Goal: Information Seeking & Learning: Check status

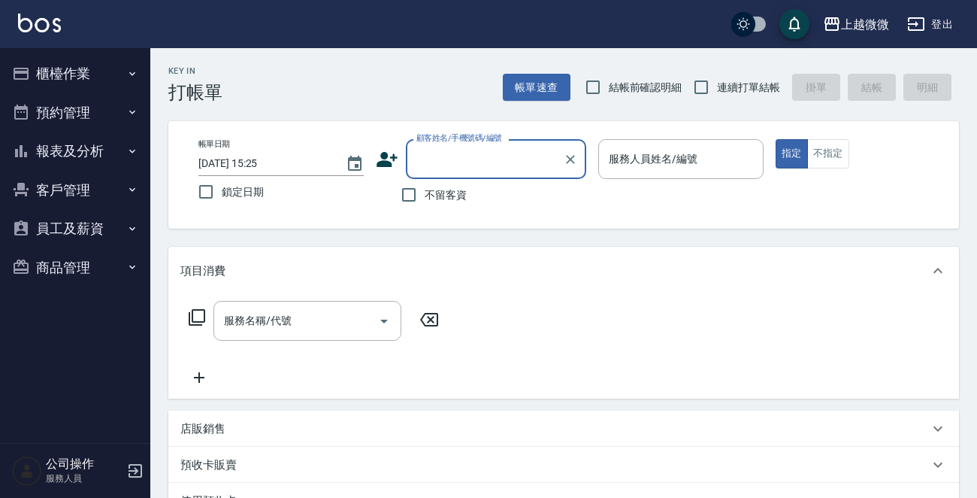
click at [75, 185] on button "客戶管理" at bounding box center [75, 190] width 138 height 39
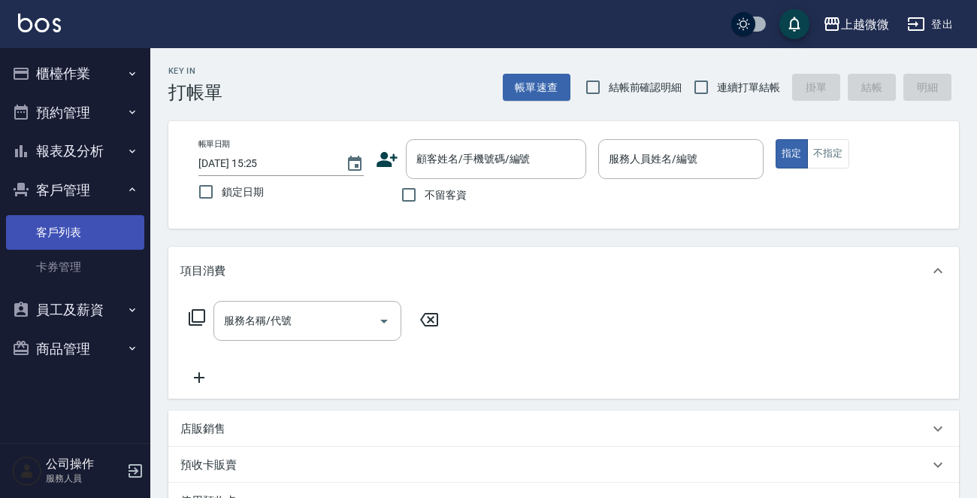
click at [64, 231] on link "客戶列表" at bounding box center [75, 232] width 138 height 35
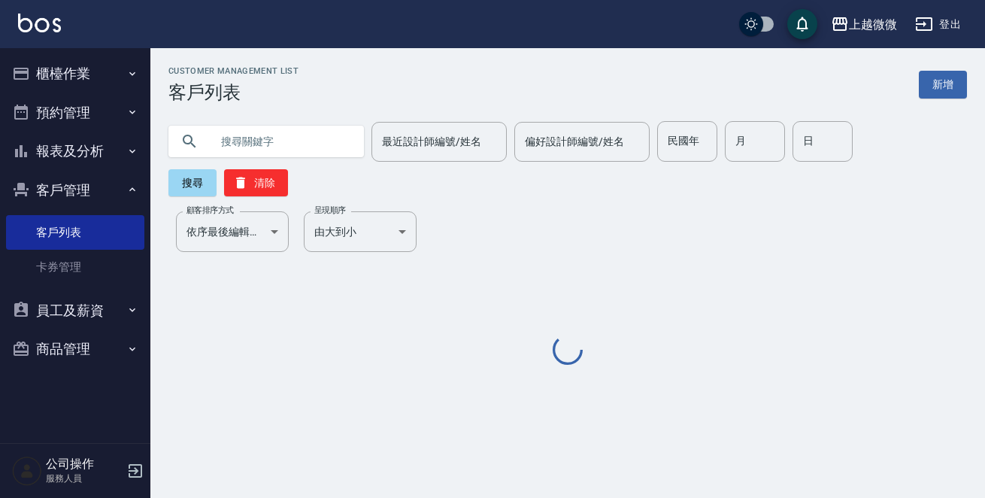
click at [274, 143] on input "text" at bounding box center [281, 141] width 141 height 41
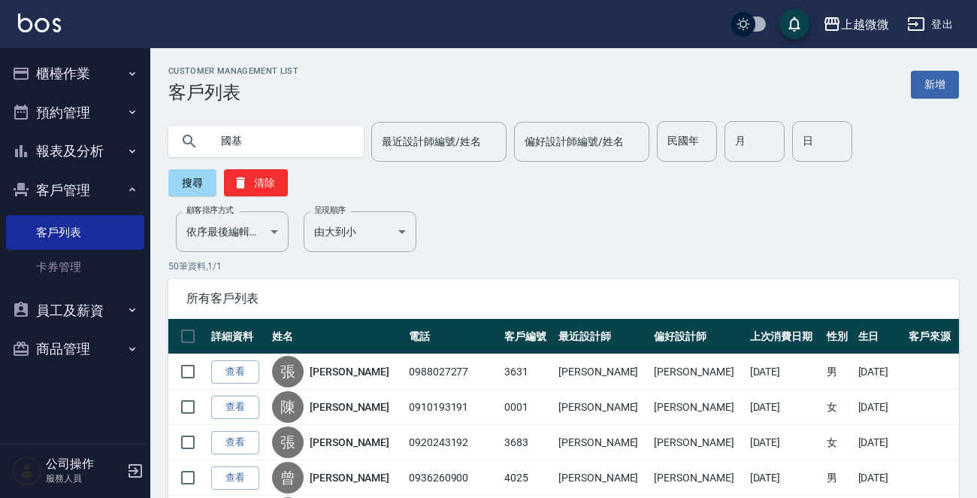
type input "國基"
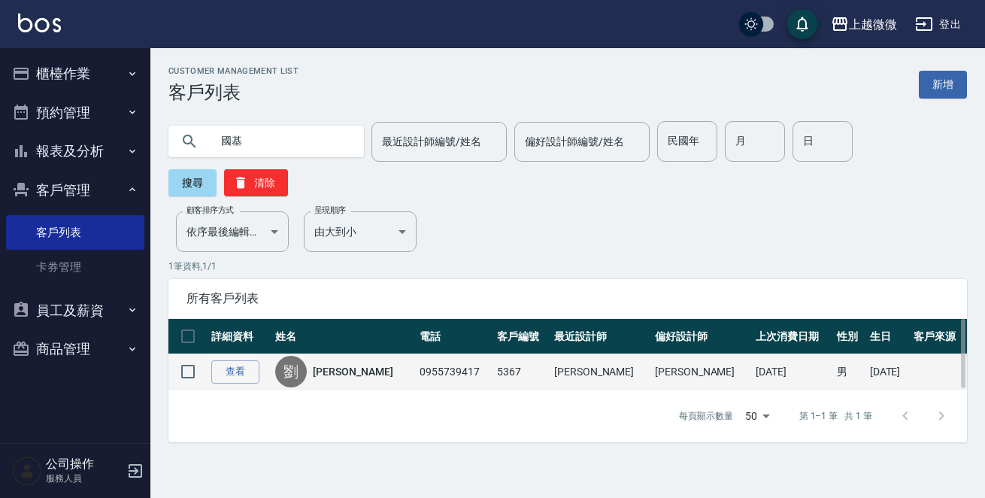
click at [331, 364] on link "[PERSON_NAME]" at bounding box center [353, 371] width 80 height 15
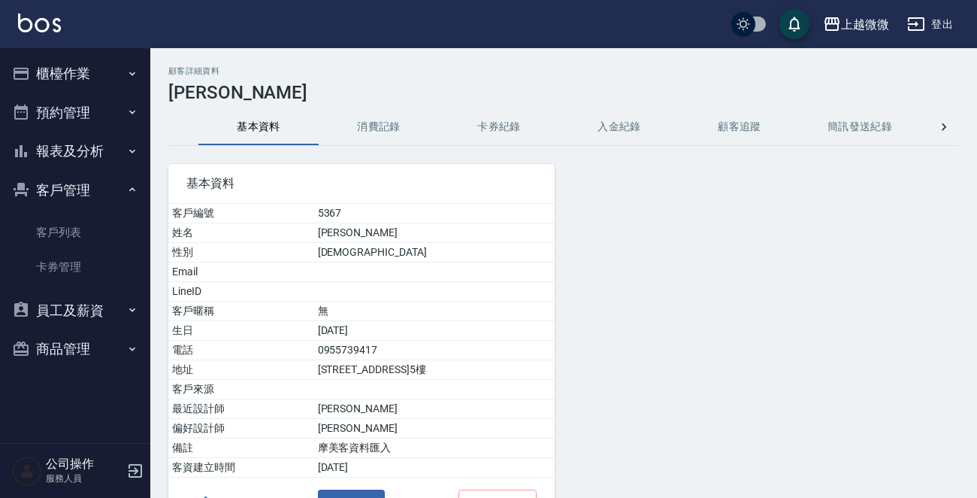
click at [369, 123] on button "消費記錄" at bounding box center [379, 127] width 120 height 36
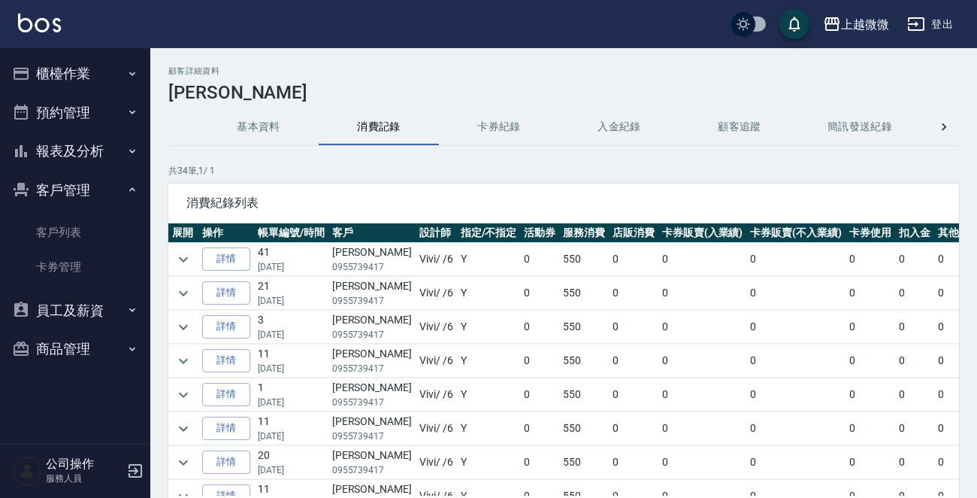
click at [507, 479] on td at bounding box center [457, 479] width 578 height 1
